Goal: Information Seeking & Learning: Learn about a topic

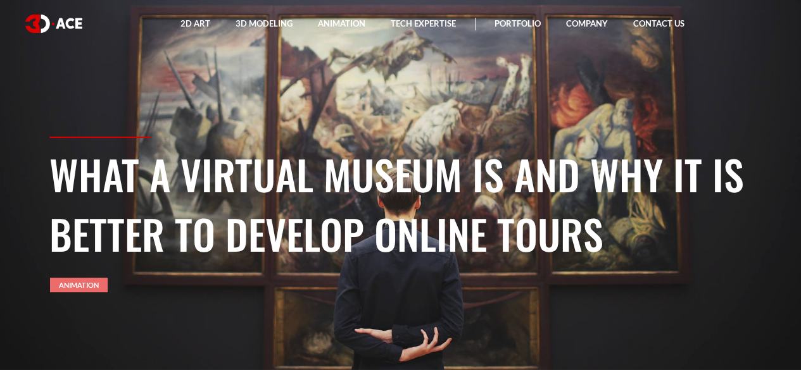
click at [84, 289] on link "Animation" at bounding box center [79, 285] width 58 height 15
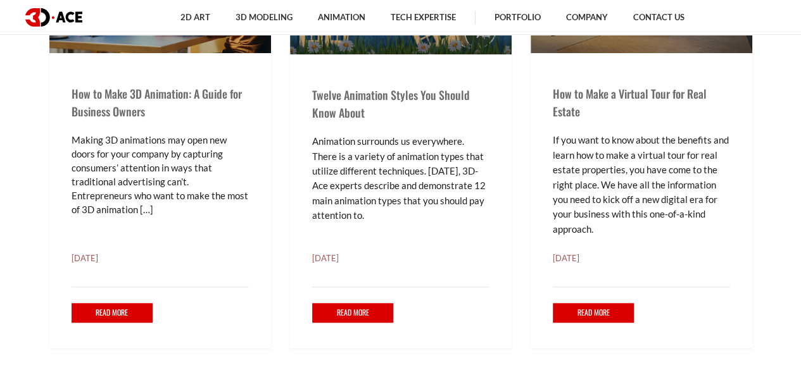
scroll to position [526, 0]
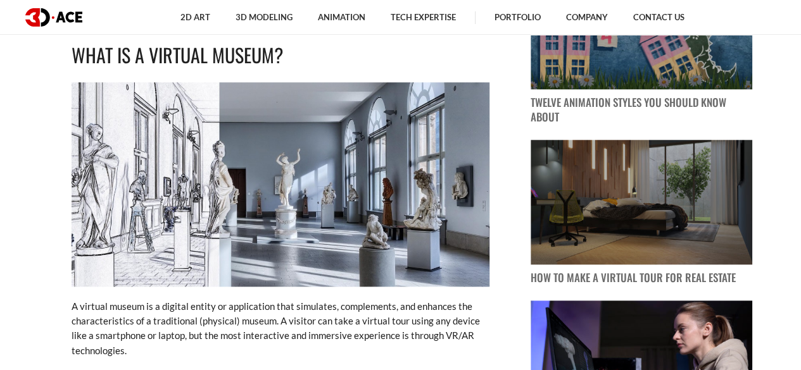
scroll to position [647, 0]
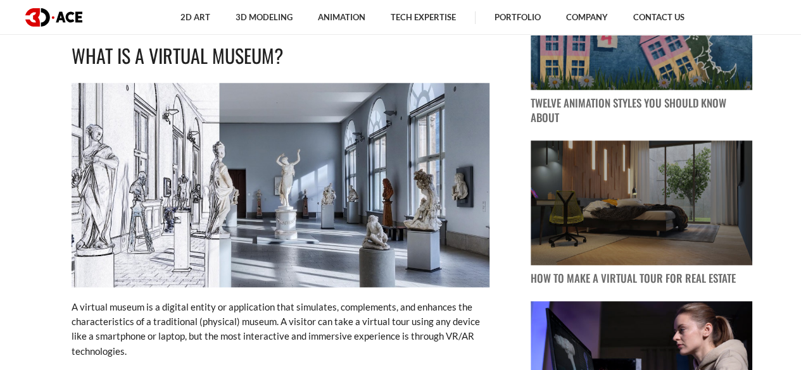
click at [259, 133] on img at bounding box center [281, 185] width 418 height 204
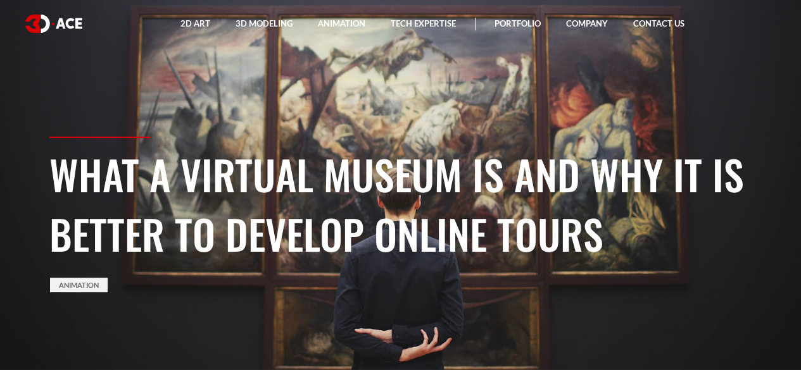
scroll to position [8, 0]
